Goal: Information Seeking & Learning: Check status

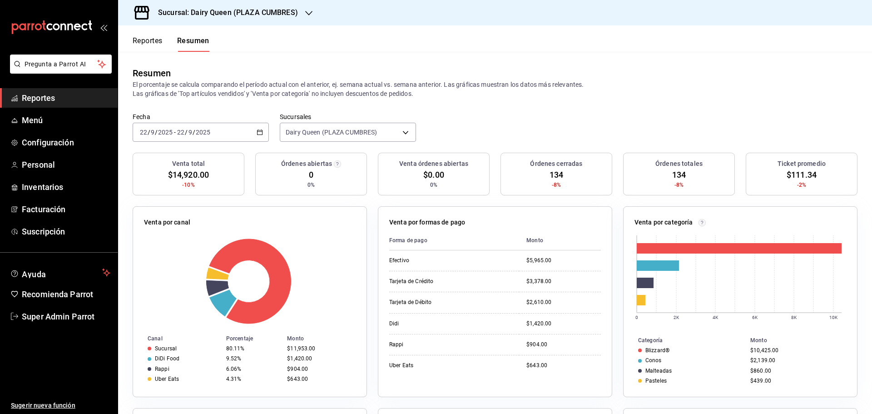
click at [28, 100] on span "Reportes" at bounding box center [66, 98] width 89 height 12
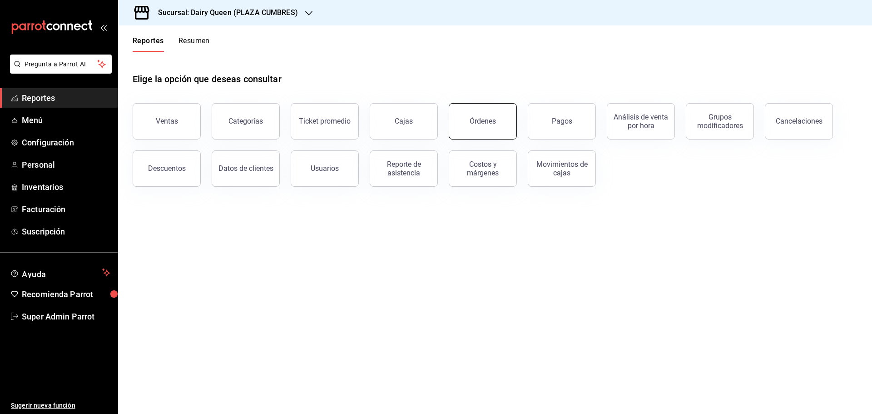
click at [488, 124] on div "Órdenes" at bounding box center [483, 121] width 26 height 9
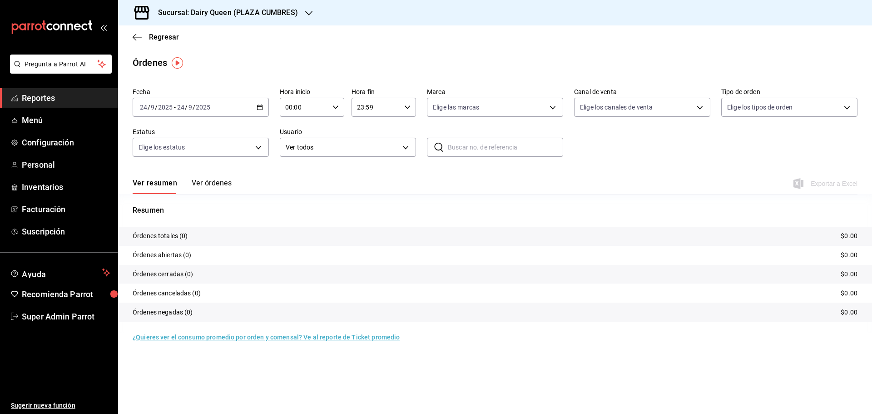
click at [179, 112] on div "[DATE] [DATE] - [DATE] [DATE]" at bounding box center [201, 107] width 136 height 19
click at [169, 234] on span "Rango de fechas" at bounding box center [175, 237] width 70 height 10
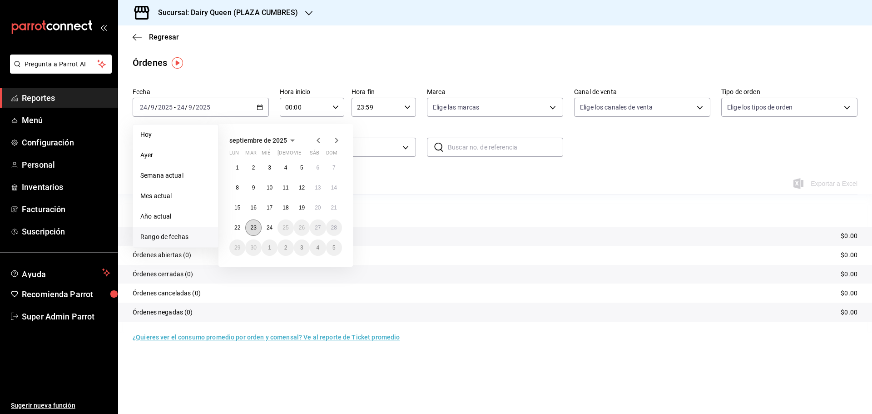
click at [253, 229] on abbr "23" at bounding box center [253, 227] width 6 height 6
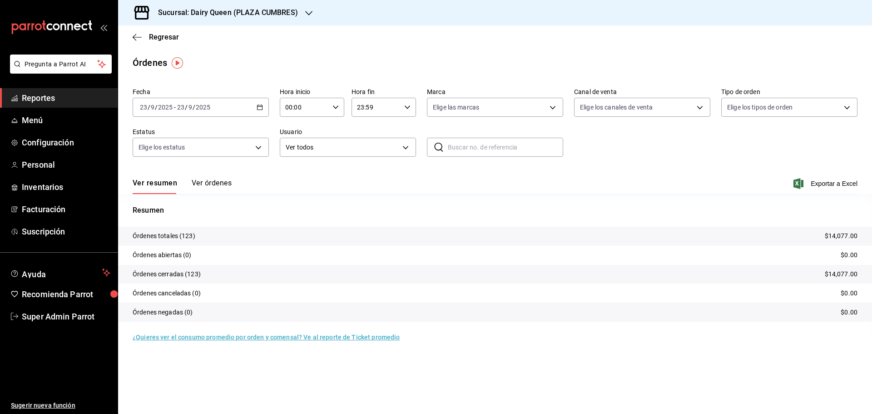
click at [190, 10] on h3 "Sucursal: Dairy Queen (PLAZA CUMBRES)" at bounding box center [224, 12] width 147 height 11
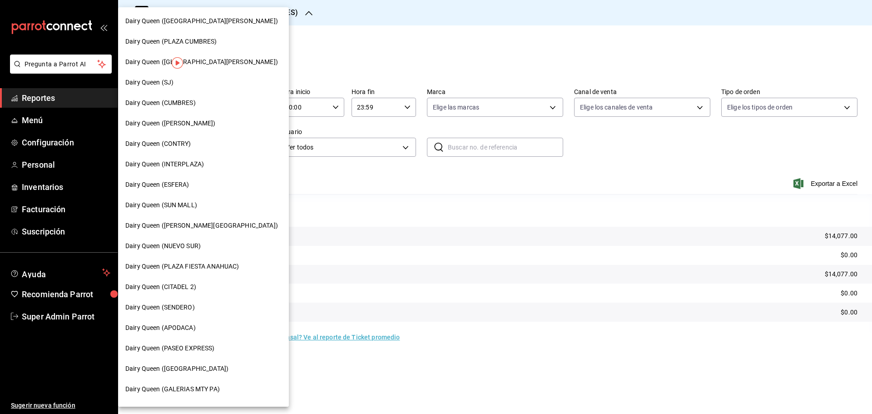
click at [186, 146] on span "Dairy Queen (CONTRY)" at bounding box center [158, 144] width 66 height 10
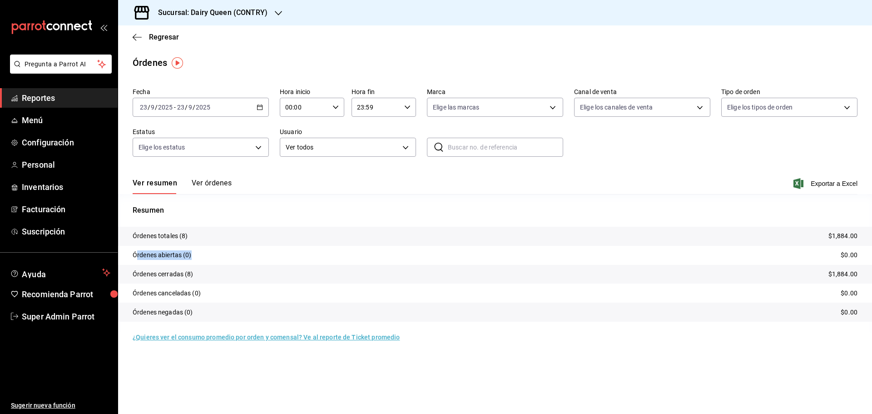
drag, startPoint x: 173, startPoint y: 251, endPoint x: 198, endPoint y: 251, distance: 25.0
click at [198, 251] on tr "Órdenes abiertas (0) $0.00" at bounding box center [495, 255] width 754 height 19
drag, startPoint x: 198, startPoint y: 259, endPoint x: 395, endPoint y: 252, distance: 197.7
click at [198, 258] on tr "Órdenes abiertas (0) $0.00" at bounding box center [495, 255] width 754 height 19
click at [157, 34] on span "Regresar" at bounding box center [164, 37] width 30 height 9
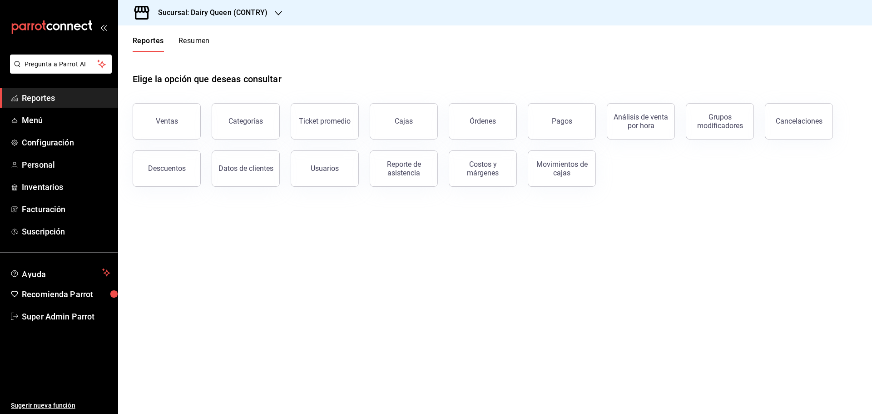
click at [59, 101] on span "Reportes" at bounding box center [66, 98] width 89 height 12
click at [189, 40] on button "Resumen" at bounding box center [194, 43] width 31 height 15
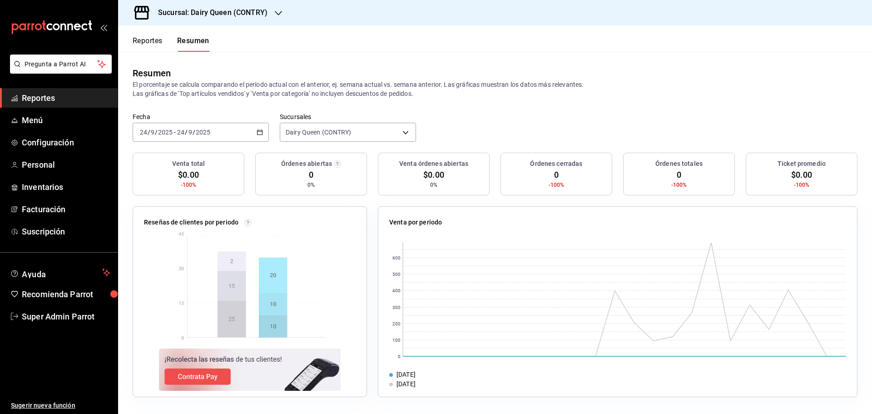
click at [217, 134] on div "[DATE] [DATE] - [DATE] [DATE]" at bounding box center [201, 132] width 136 height 19
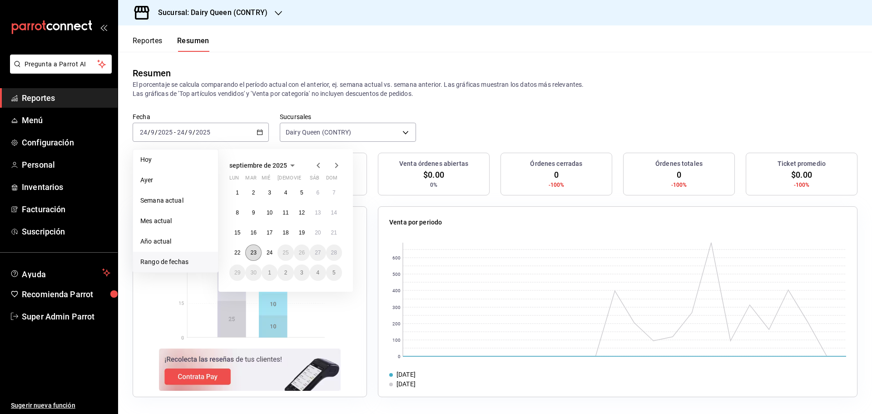
click at [257, 254] on button "23" at bounding box center [253, 252] width 16 height 16
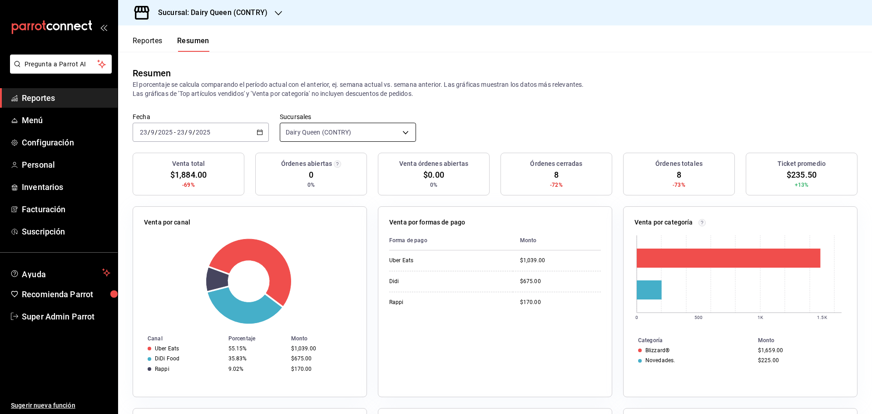
click at [298, 134] on body "Pregunta a Parrot AI Reportes Menú Configuración Personal Inventarios Facturaci…" at bounding box center [436, 207] width 872 height 414
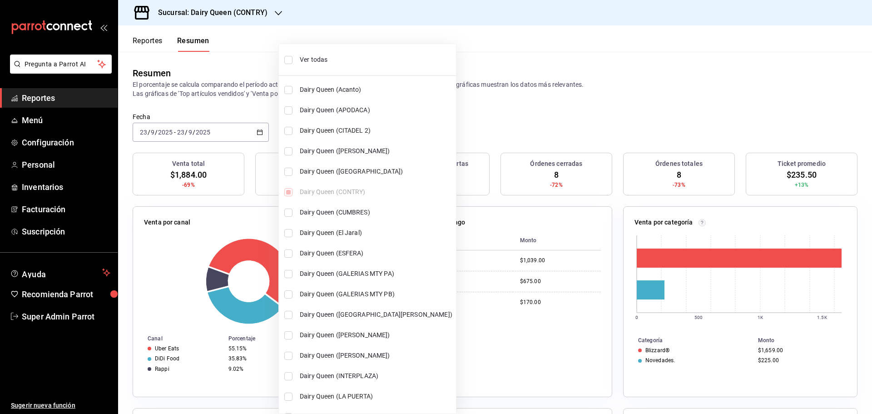
click at [300, 61] on span "Ver todas" at bounding box center [376, 60] width 153 height 10
type input "[object Object],[object Object],[object Object],[object Object],[object Object]…"
checkbox input "true"
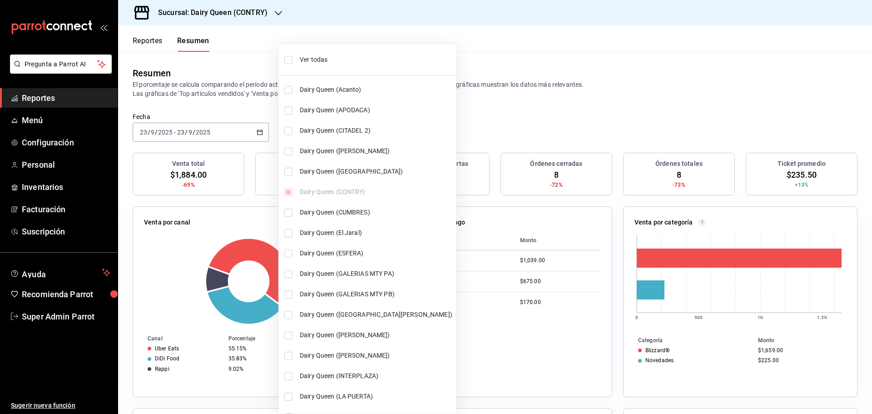
checkbox input "true"
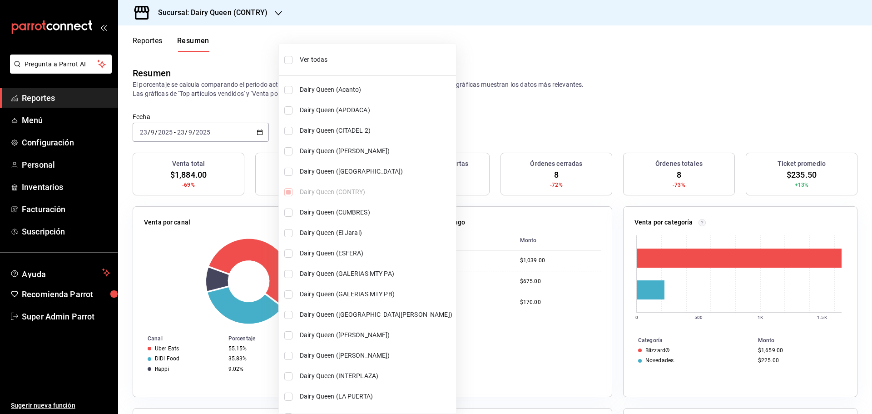
checkbox input "true"
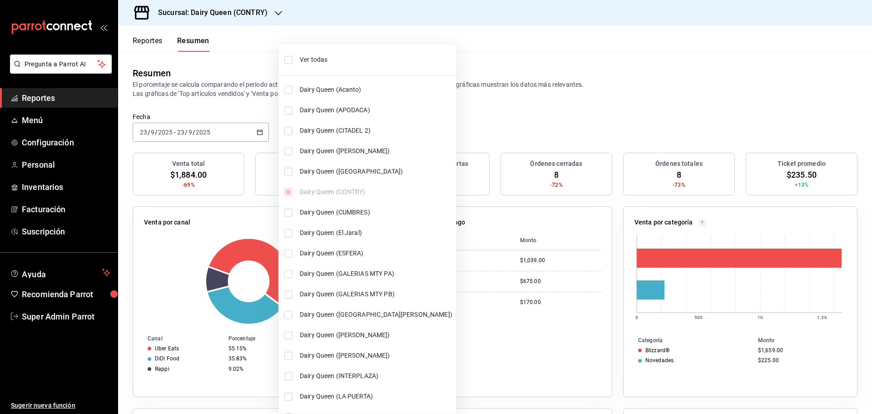
checkbox input "true"
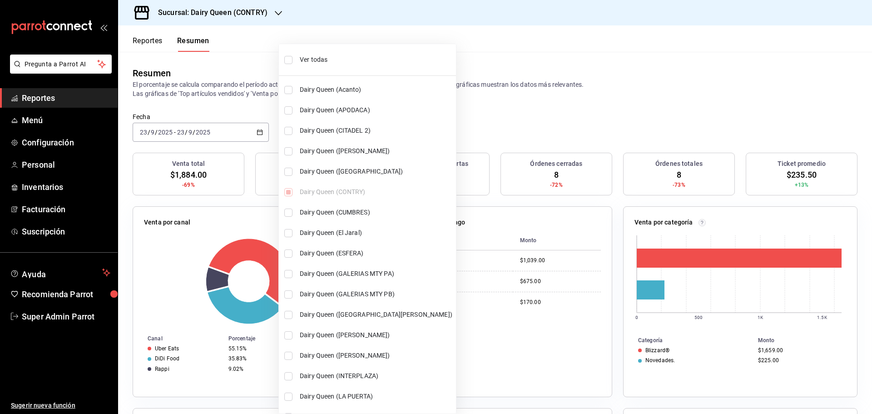
checkbox input "true"
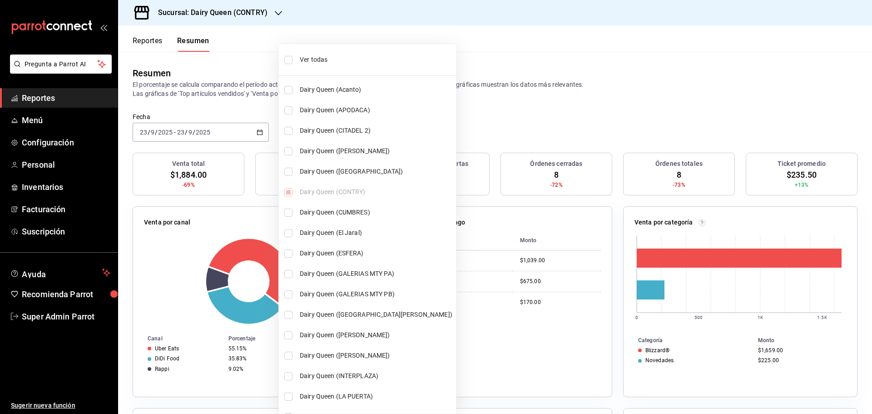
checkbox input "true"
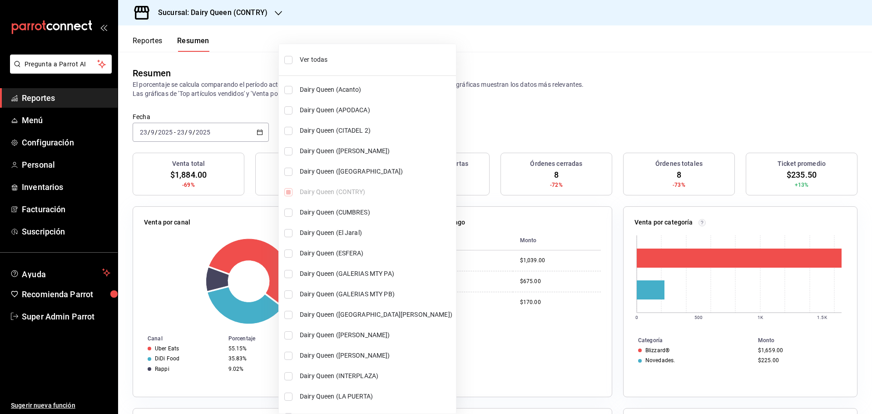
checkbox input "true"
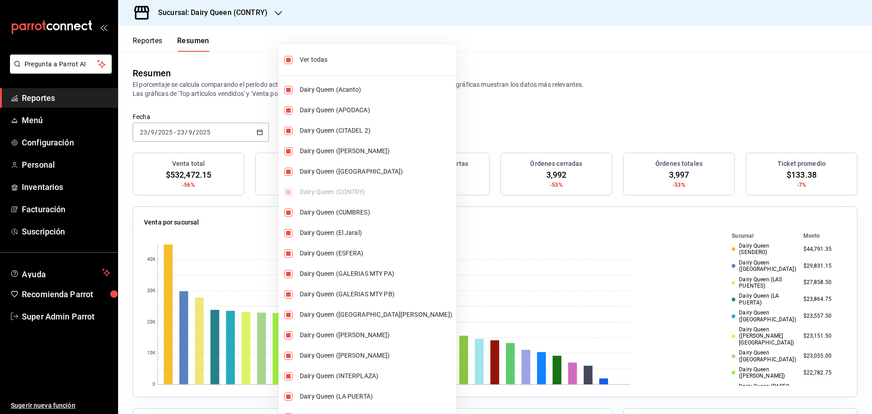
click at [224, 81] on div at bounding box center [436, 207] width 872 height 414
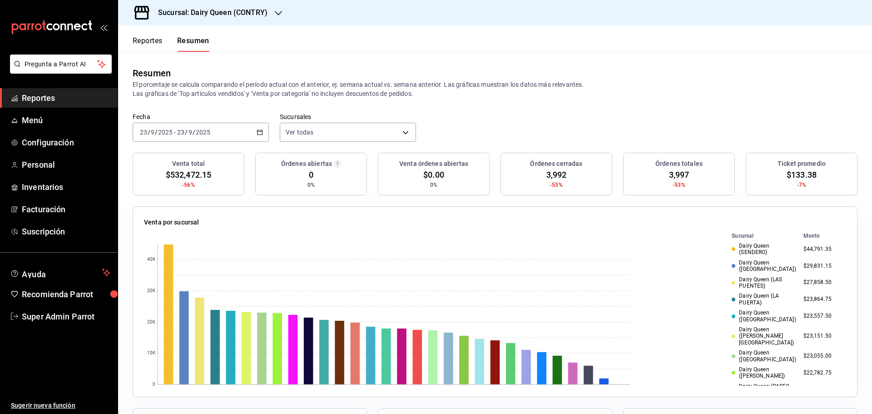
click at [161, 132] on input "2025" at bounding box center [165, 132] width 15 height 7
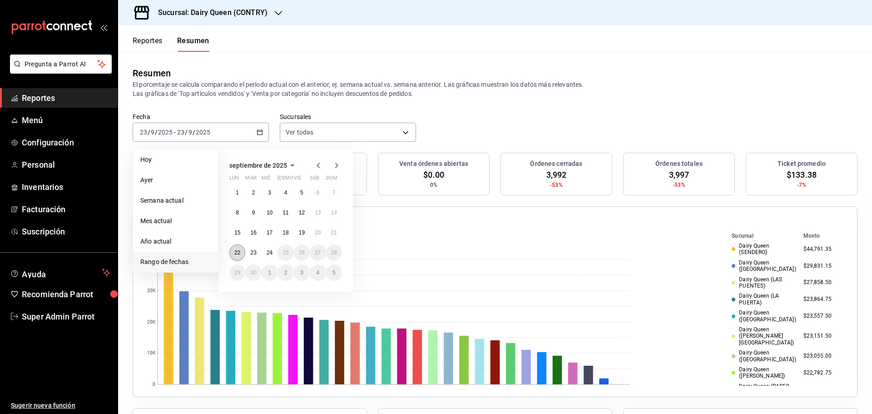
click at [239, 255] on abbr "22" at bounding box center [237, 252] width 6 height 6
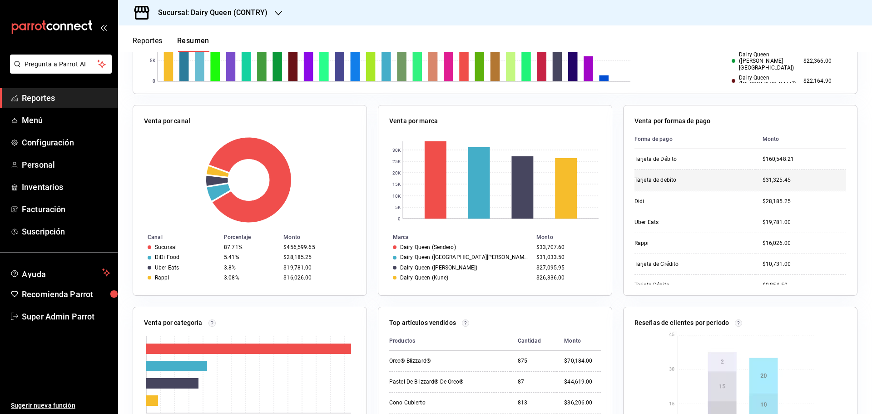
scroll to position [32, 0]
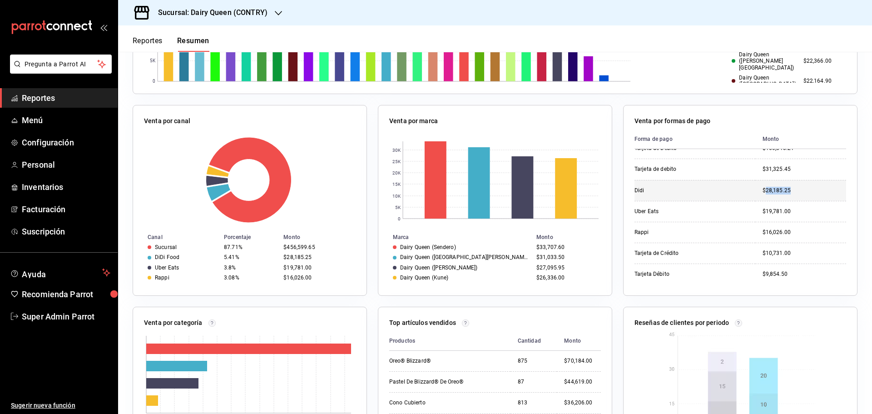
drag, startPoint x: 756, startPoint y: 191, endPoint x: 781, endPoint y: 190, distance: 25.0
click at [781, 190] on div "$28,185.25" at bounding box center [805, 191] width 84 height 8
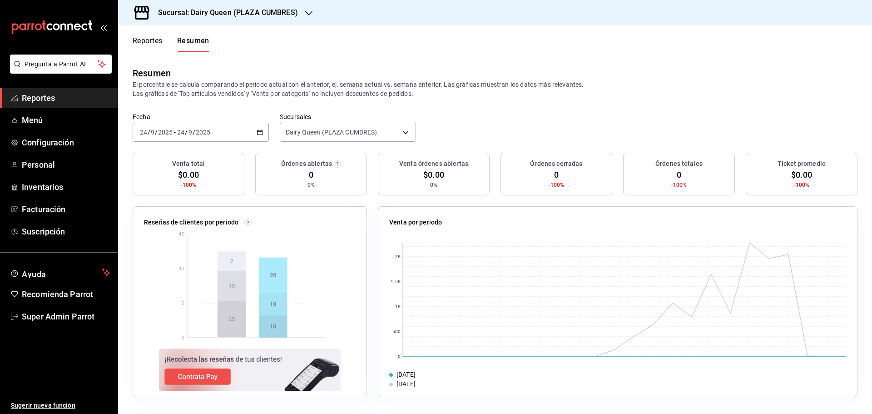
click at [41, 98] on span "Reportes" at bounding box center [66, 98] width 89 height 12
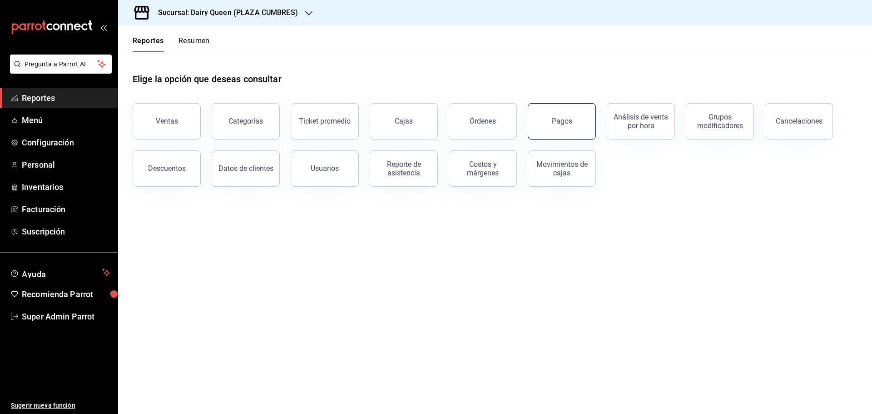
click at [567, 125] on div "Pagos" at bounding box center [562, 121] width 20 height 9
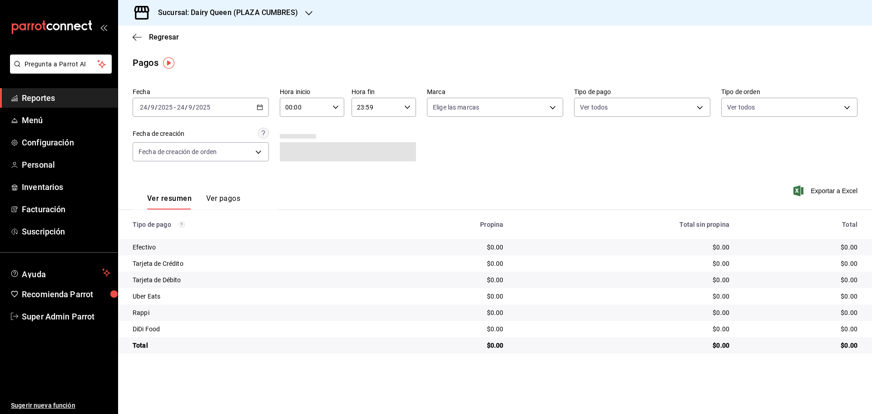
click at [184, 15] on h3 "Sucursal: Dairy Queen (PLAZA CUMBRES)" at bounding box center [224, 12] width 147 height 11
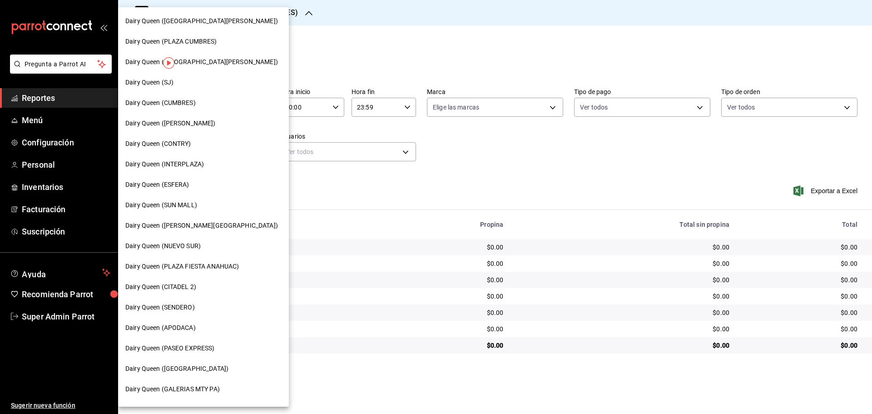
click at [183, 140] on span "Dairy Queen (CONTRY)" at bounding box center [158, 144] width 66 height 10
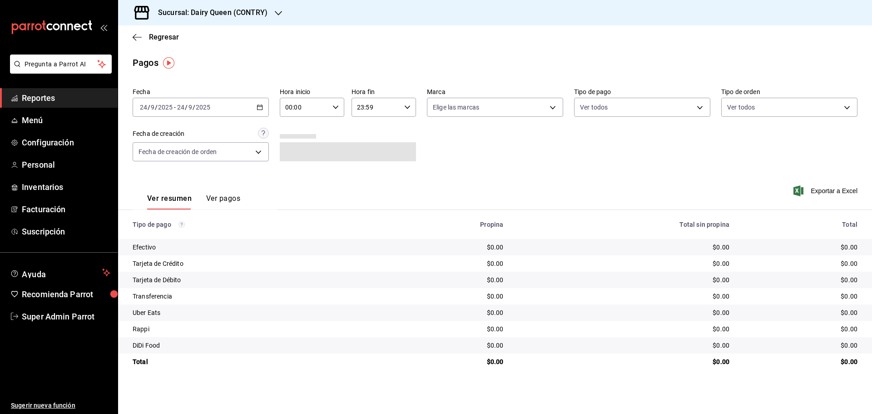
click at [207, 108] on input "2025" at bounding box center [202, 107] width 15 height 7
click at [177, 236] on span "Rango de fechas" at bounding box center [175, 237] width 70 height 10
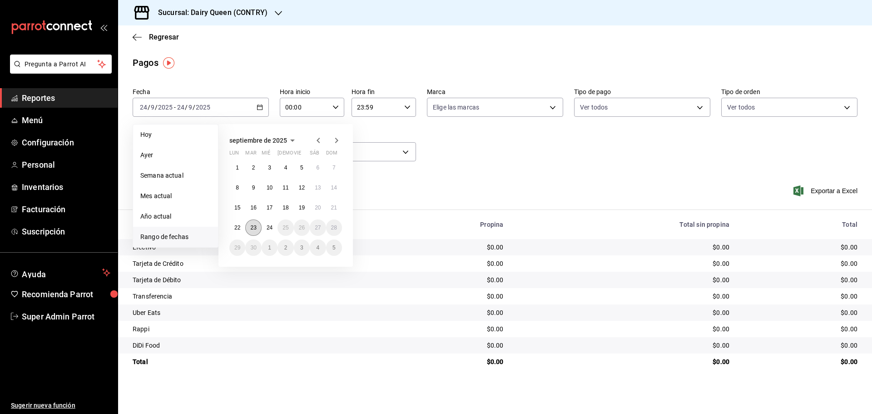
click at [256, 232] on button "23" at bounding box center [253, 227] width 16 height 16
